Goal: Task Accomplishment & Management: Manage account settings

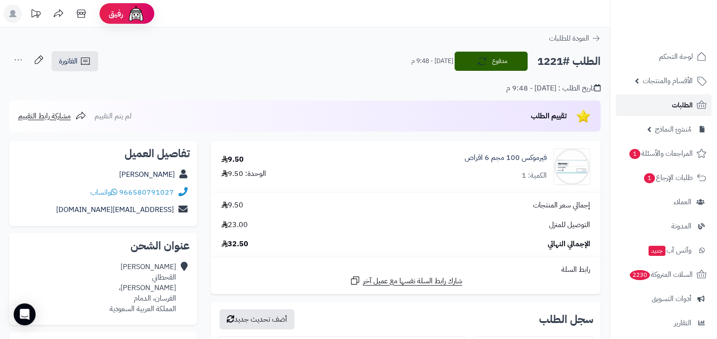
click at [674, 95] on link "الطلبات" at bounding box center [664, 105] width 96 height 22
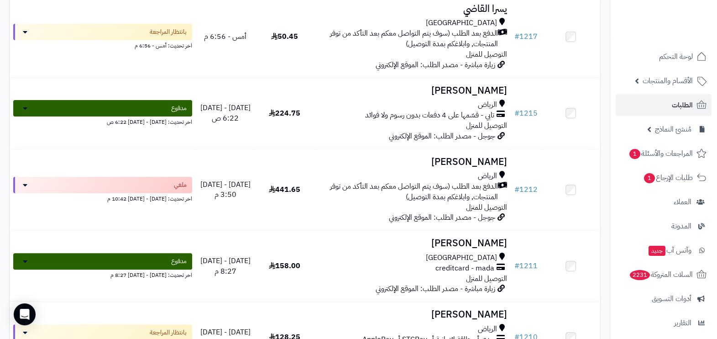
scroll to position [399, 0]
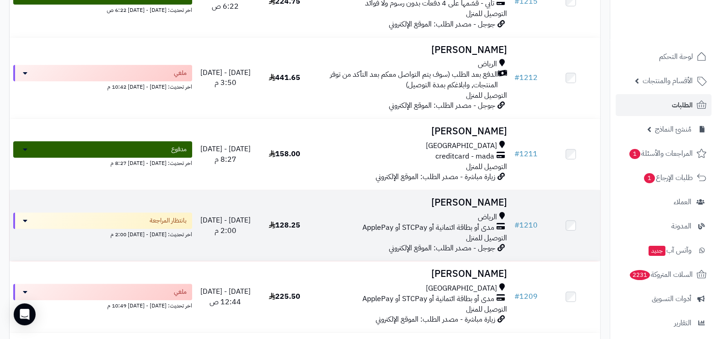
click at [446, 217] on div "الرياض" at bounding box center [412, 217] width 189 height 10
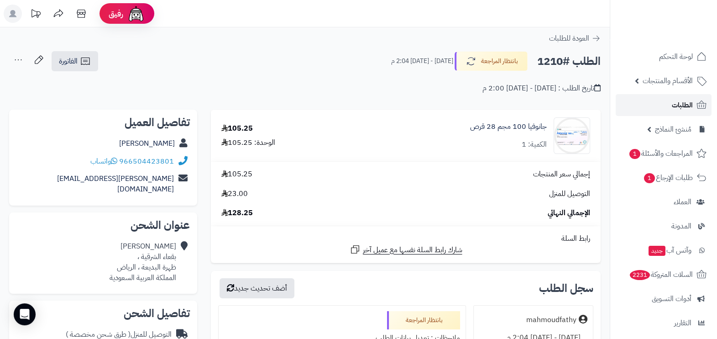
click at [669, 103] on link "الطلبات" at bounding box center [664, 105] width 96 height 22
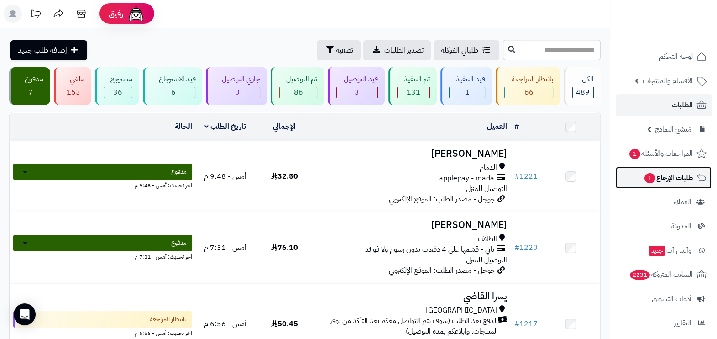
click at [657, 171] on span "طلبات الإرجاع 1" at bounding box center [668, 177] width 49 height 13
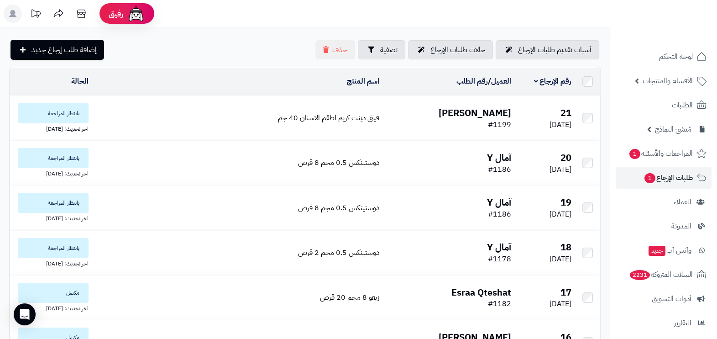
click at [224, 115] on td "فيتى دينت كريم لطقم الاسنان 40 جم" at bounding box center [237, 118] width 291 height 44
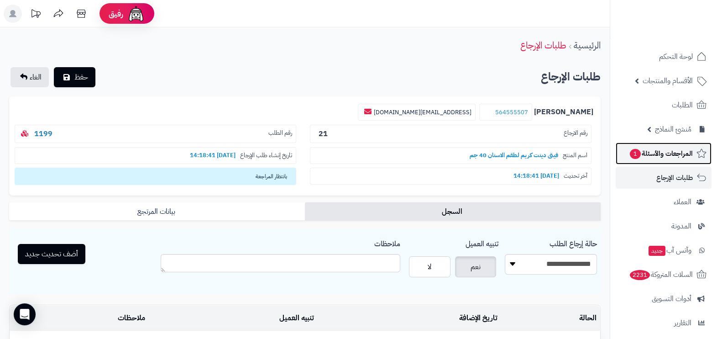
click at [639, 153] on span "1" at bounding box center [635, 154] width 11 height 10
